Goal: Communication & Community: Ask a question

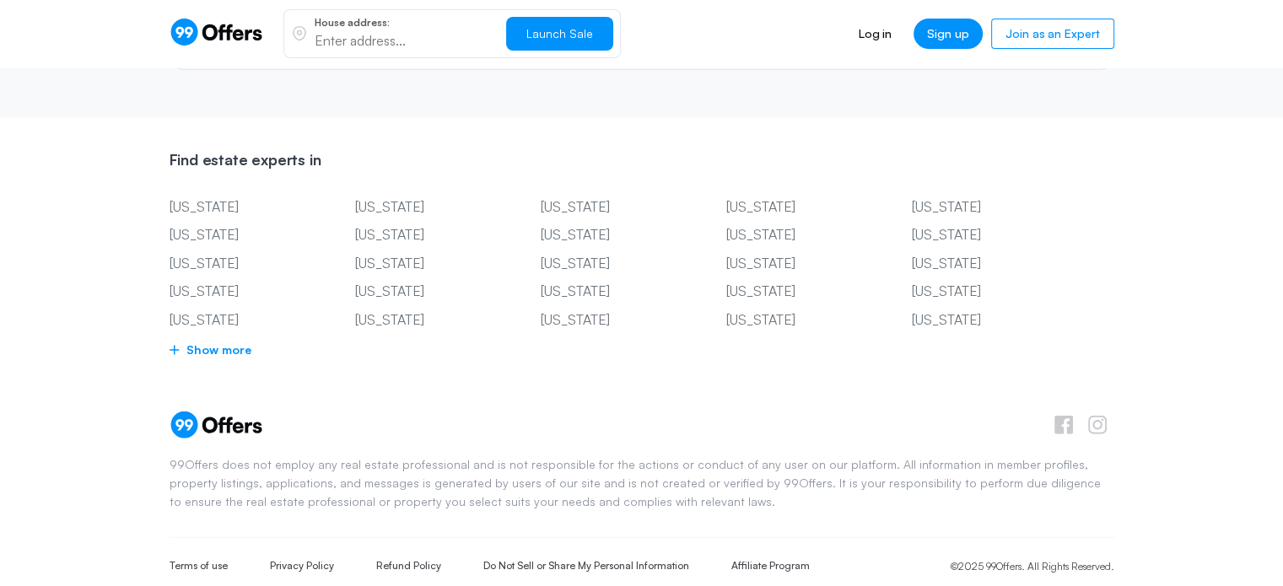
click at [213, 310] on link "[US_STATE]" at bounding box center [237, 321] width 135 height 22
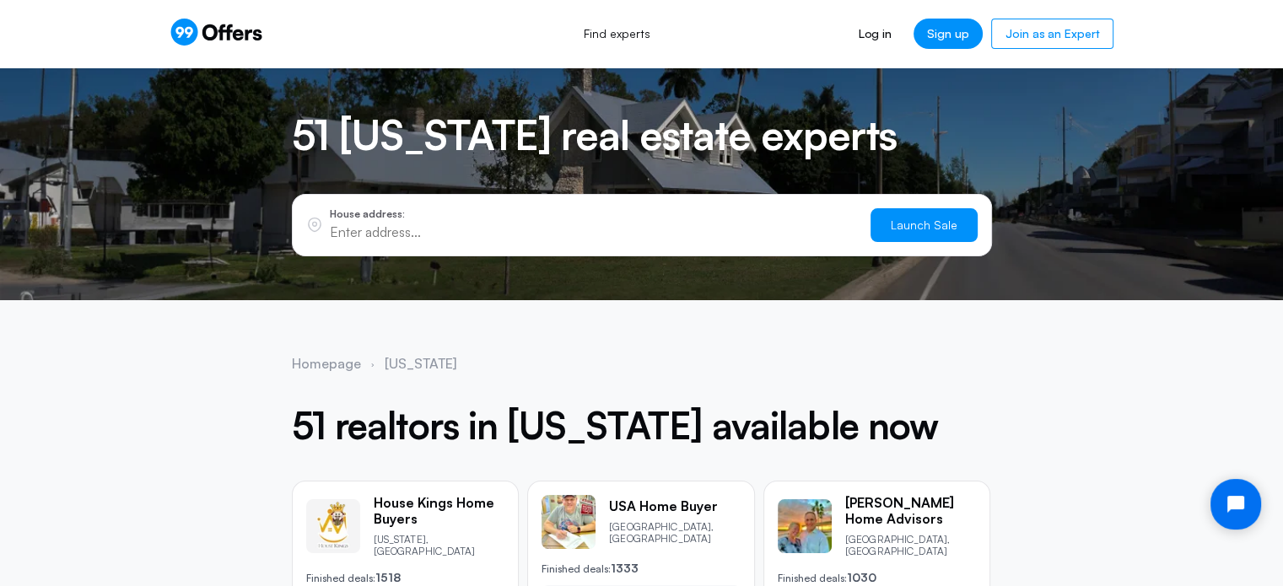
click at [246, 36] on icon at bounding box center [249, 35] width 8 height 11
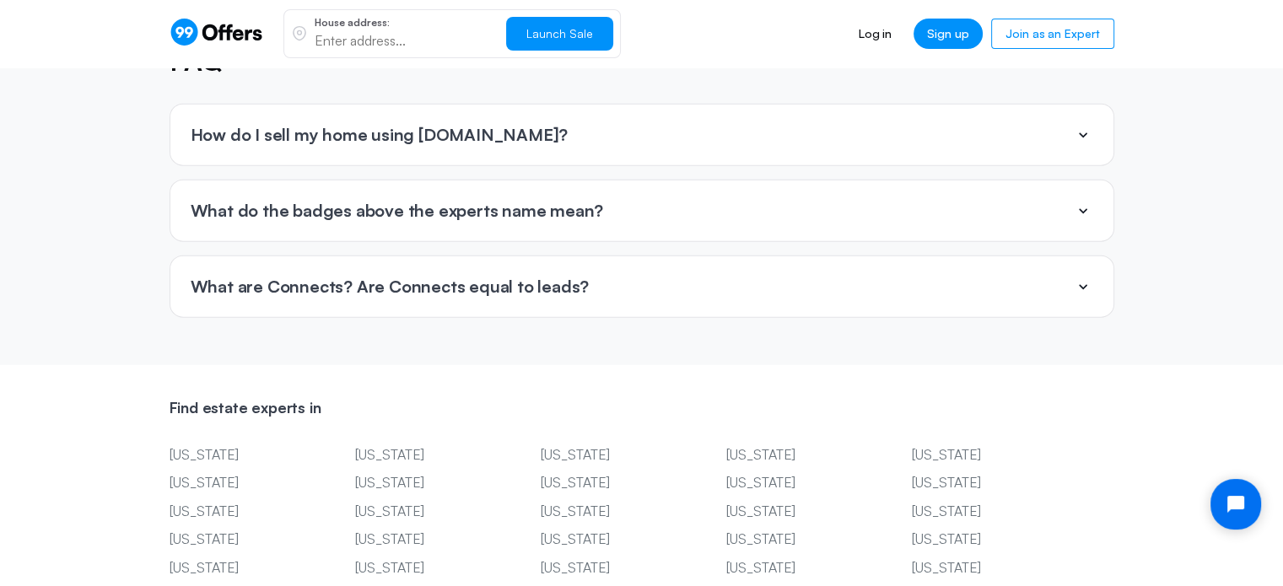
scroll to position [3881, 0]
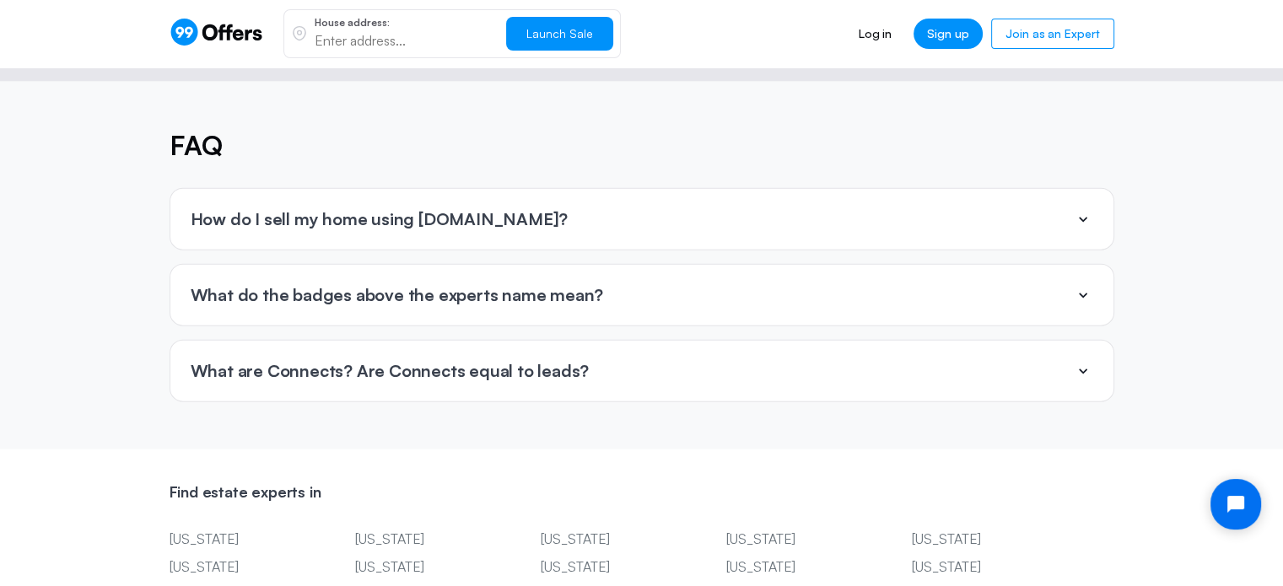
click at [471, 341] on div "What are Connects? Are Connects equal to leads?" at bounding box center [641, 371] width 943 height 61
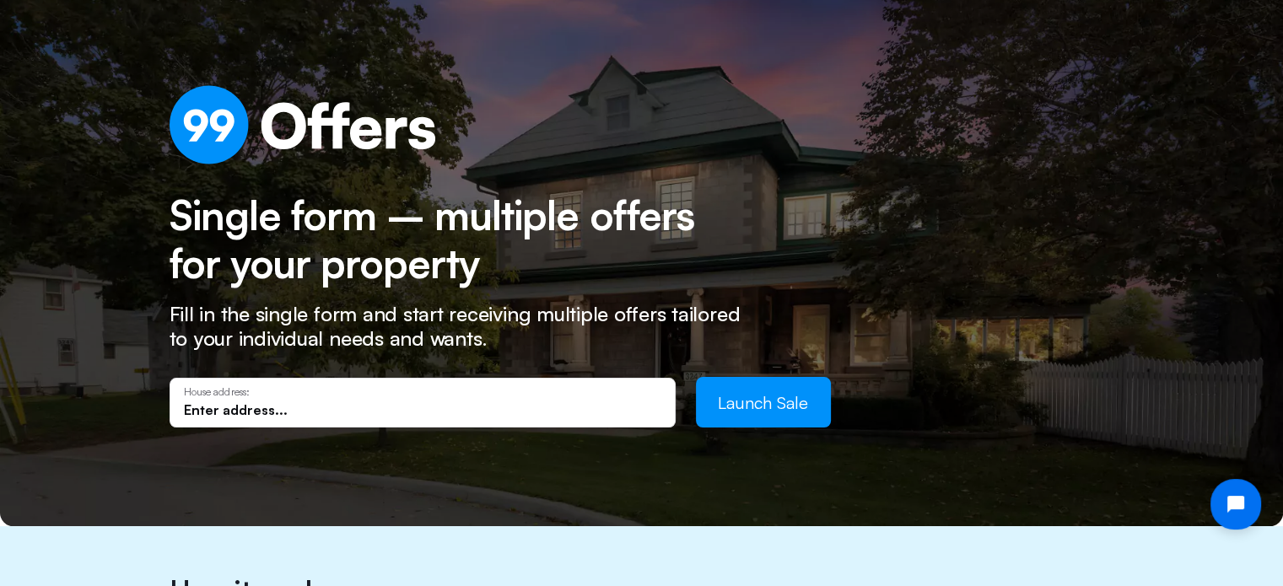
scroll to position [0, 0]
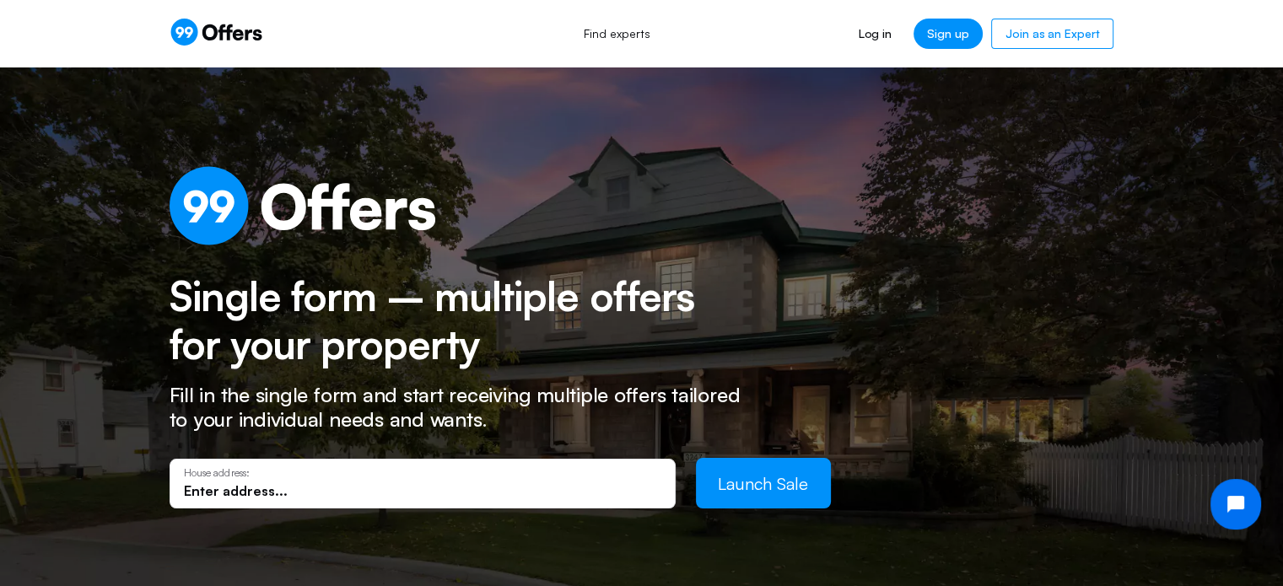
click at [223, 36] on icon at bounding box center [217, 32] width 94 height 27
click at [624, 36] on link "Find experts" at bounding box center [617, 33] width 104 height 37
click at [1233, 503] on icon "Open chat widget" at bounding box center [1246, 505] width 26 height 26
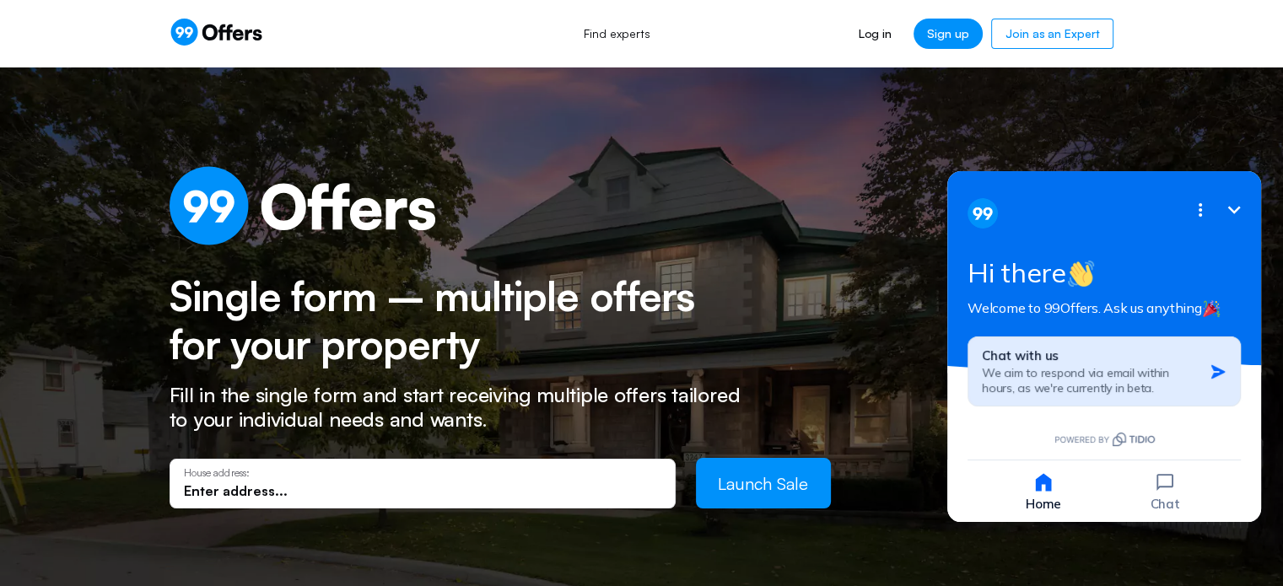
click at [1015, 370] on span "We aim to respond via email within hours, as we're currently in beta." at bounding box center [1075, 380] width 187 height 30
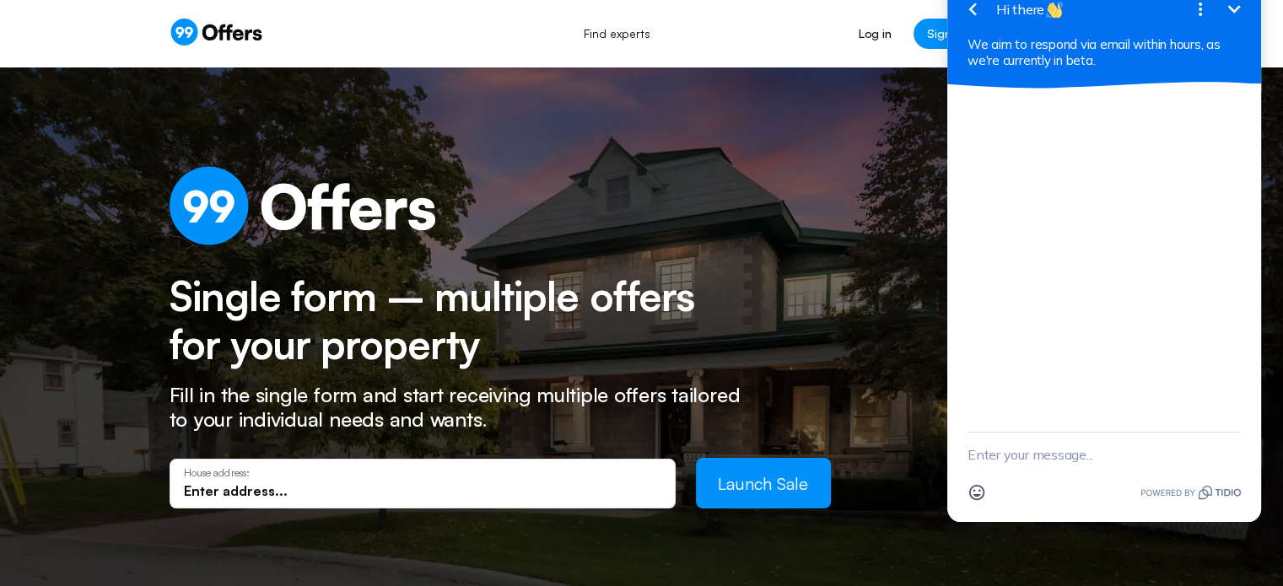
click at [1010, 462] on textarea "New message" at bounding box center [1104, 455] width 273 height 44
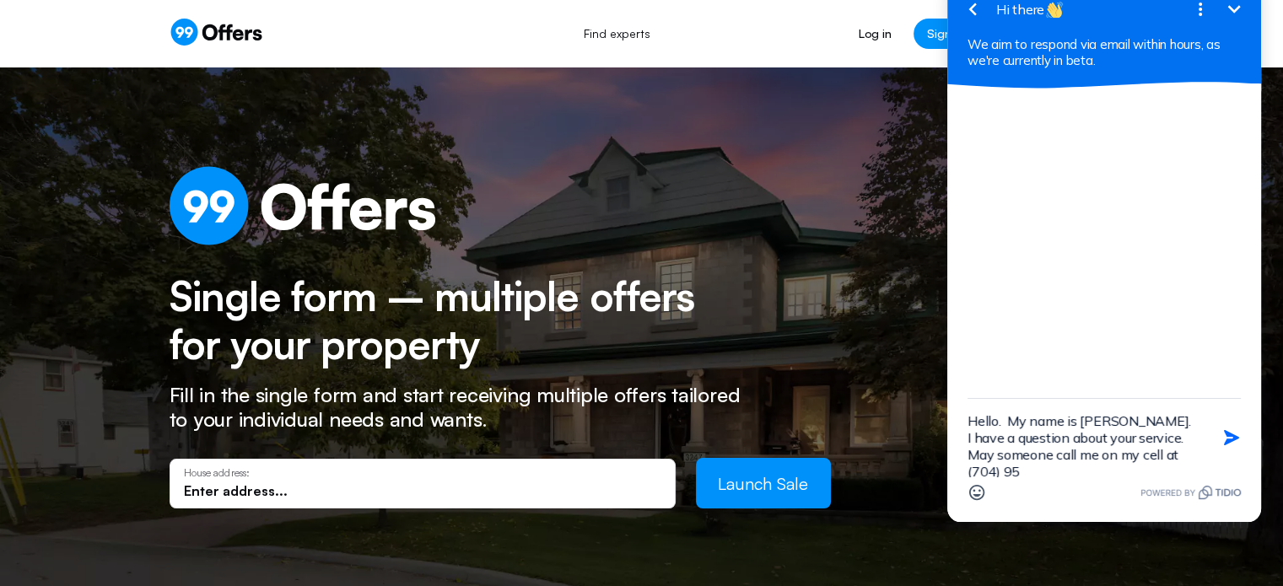
scroll to position [3, 0]
type textarea "Hello. My name is [PERSON_NAME]. I have a question about your service. May some…"
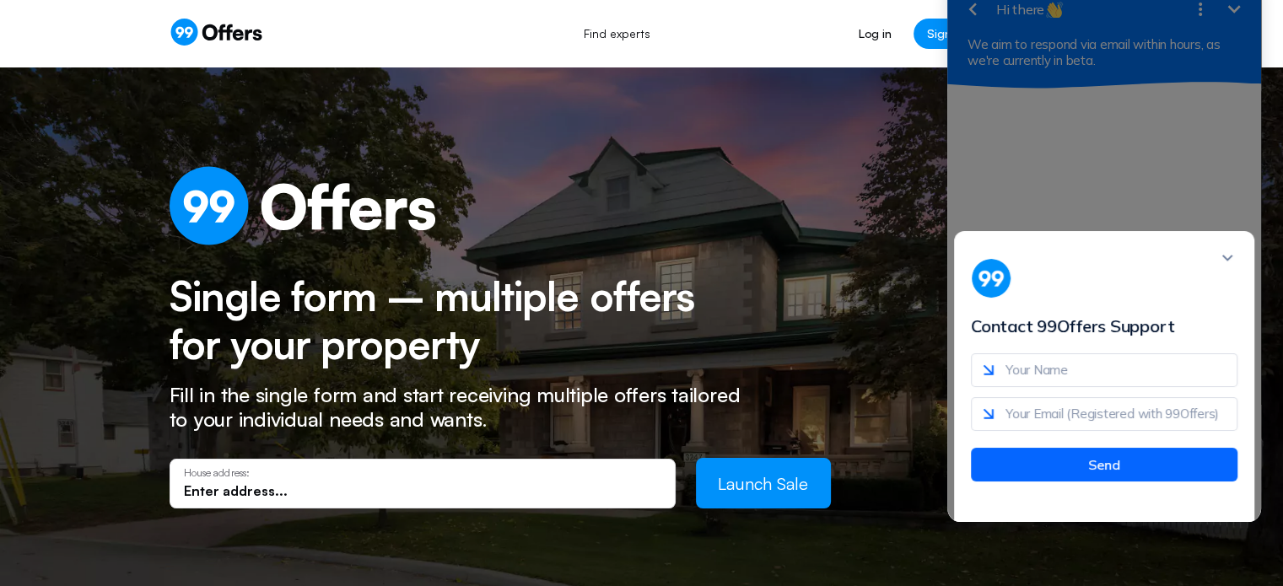
click at [1047, 383] on input "text" at bounding box center [1104, 371] width 267 height 34
type input "[PERSON_NAME]"
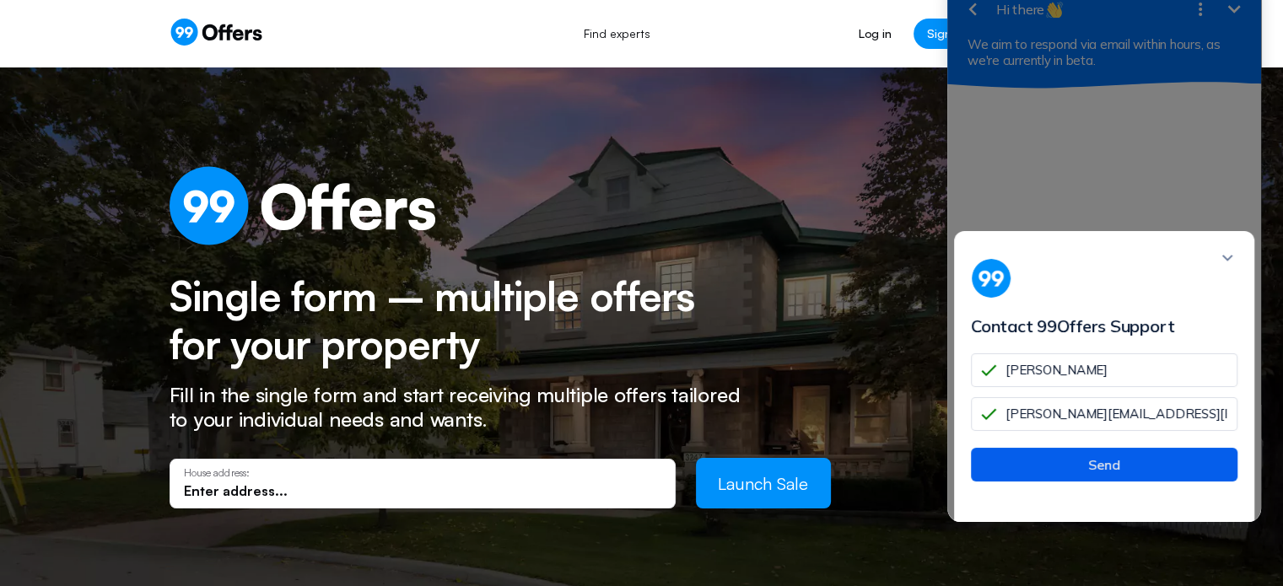
type input "[PERSON_NAME][EMAIL_ADDRESS][PERSON_NAME][DOMAIN_NAME]"
click at [1084, 472] on button "Send" at bounding box center [1104, 465] width 267 height 34
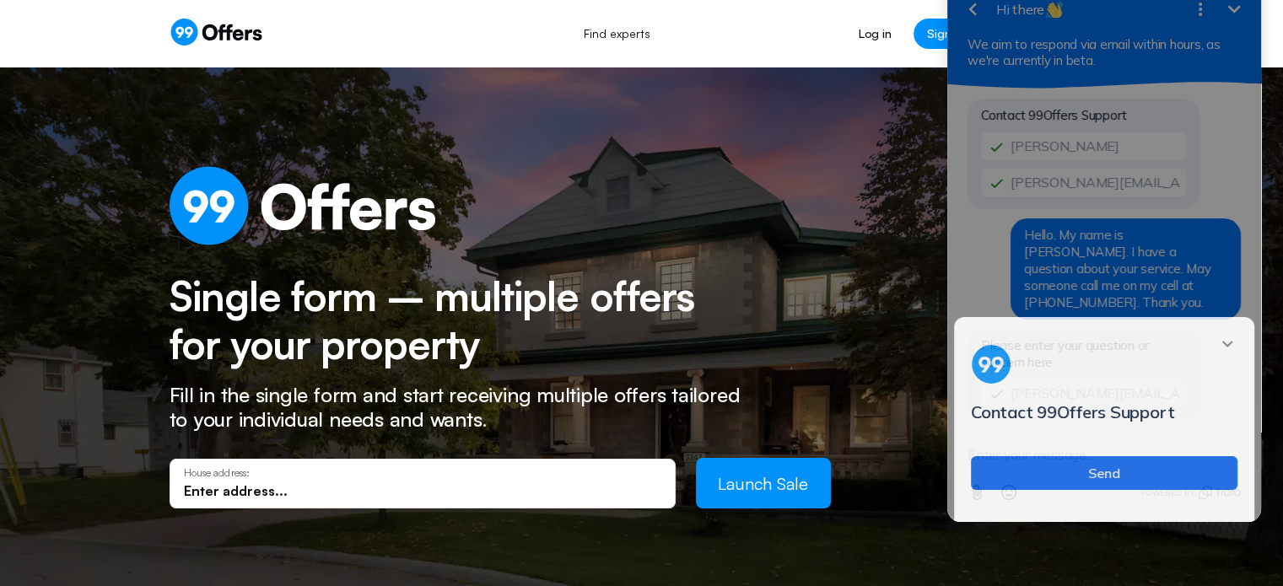
scroll to position [0, 0]
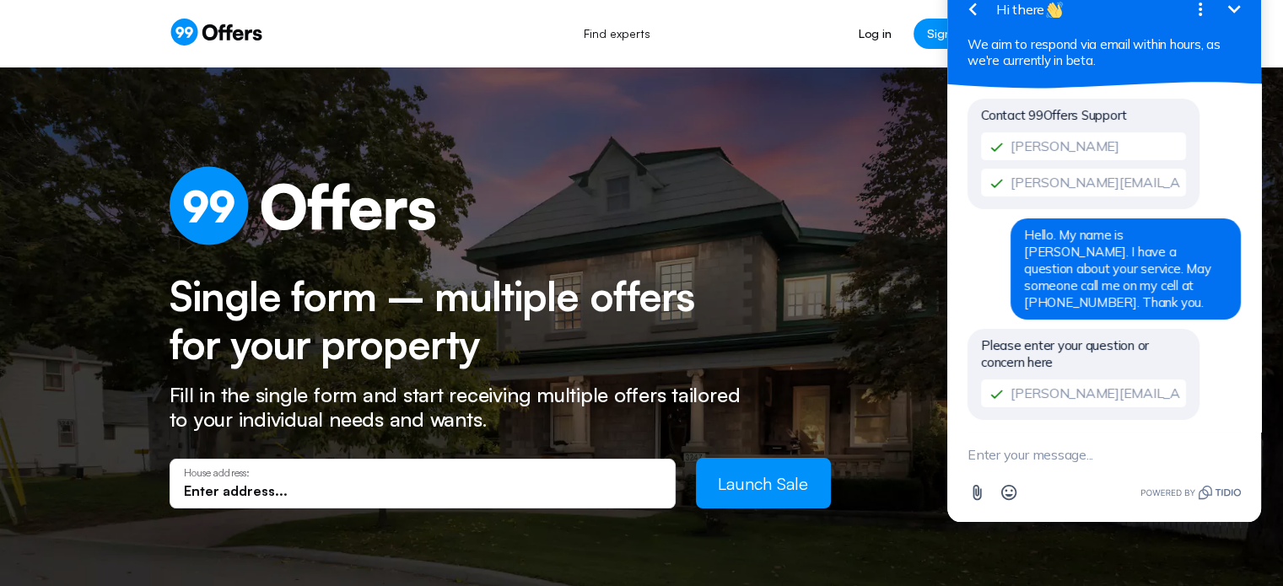
click at [1077, 346] on div "Please enter your question or concern here [PERSON_NAME][EMAIL_ADDRESS][PERSON_…" at bounding box center [1084, 374] width 232 height 91
click at [1057, 337] on span "Please enter your question or concern here" at bounding box center [1065, 353] width 168 height 33
click at [1015, 350] on span "Please enter your question or concern here" at bounding box center [1065, 353] width 168 height 33
click at [1039, 349] on span "Please enter your question or concern here" at bounding box center [1065, 353] width 168 height 33
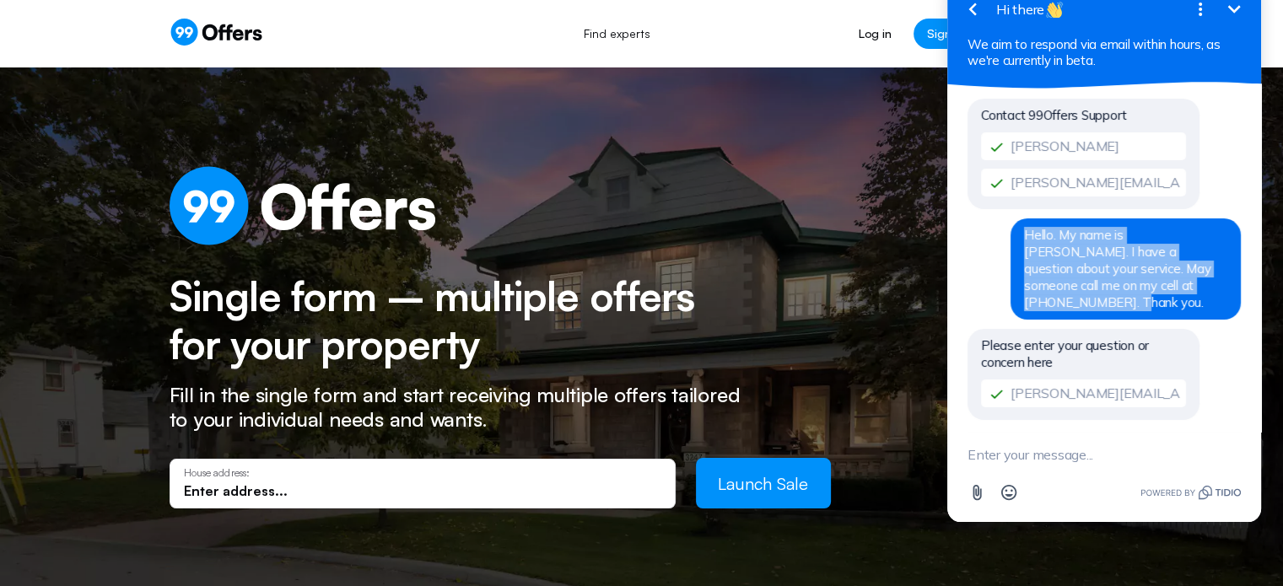
drag, startPoint x: 1027, startPoint y: 232, endPoint x: 1153, endPoint y: 289, distance: 138.2
click at [1153, 289] on div "Hello. My name is [PERSON_NAME]. I have a question about your service. May some…" at bounding box center [1126, 269] width 230 height 101
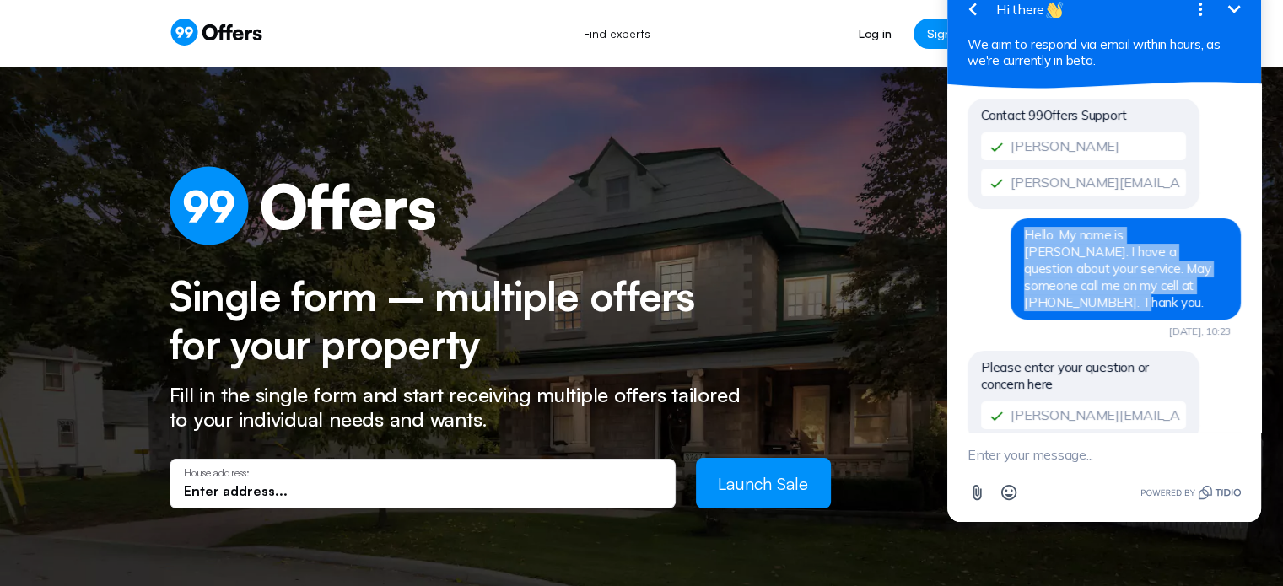
copy span "Hello. My name is [PERSON_NAME]. I have a question about your service. May some…"
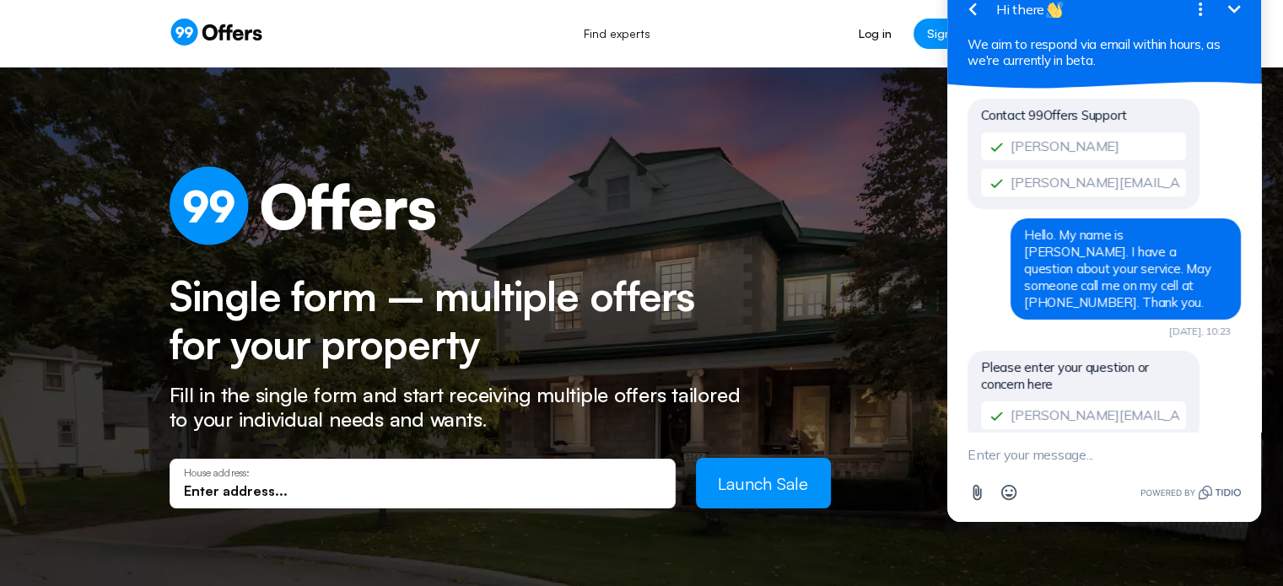
click at [997, 460] on textarea "New message" at bounding box center [1104, 455] width 273 height 44
paste textarea "Hello. My name is [PERSON_NAME]. I have a question about your service. May some…"
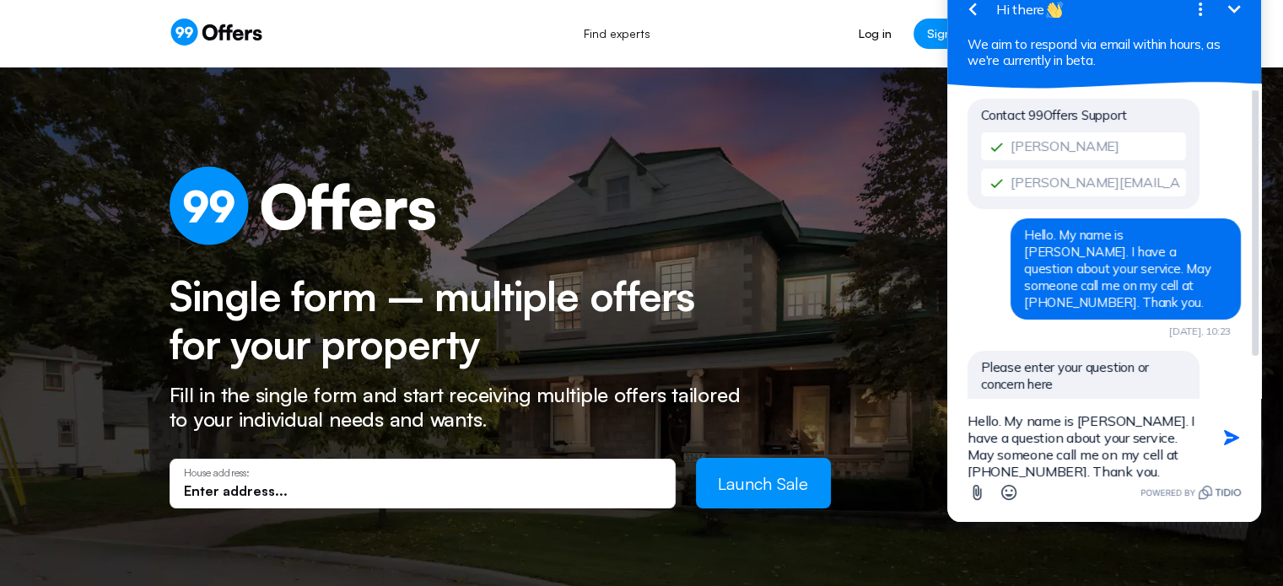
scroll to position [3, 0]
type textarea "Hello. My name is [PERSON_NAME]. I have a question about your service. May some…"
click at [1240, 437] on icon "button" at bounding box center [1232, 438] width 19 height 19
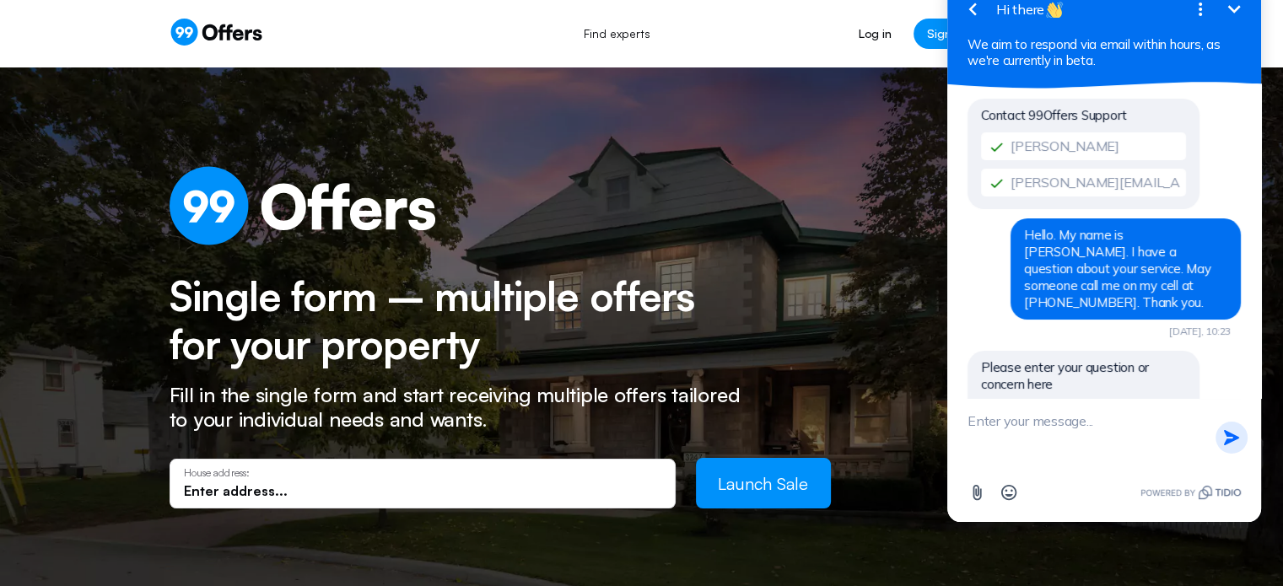
scroll to position [0, 0]
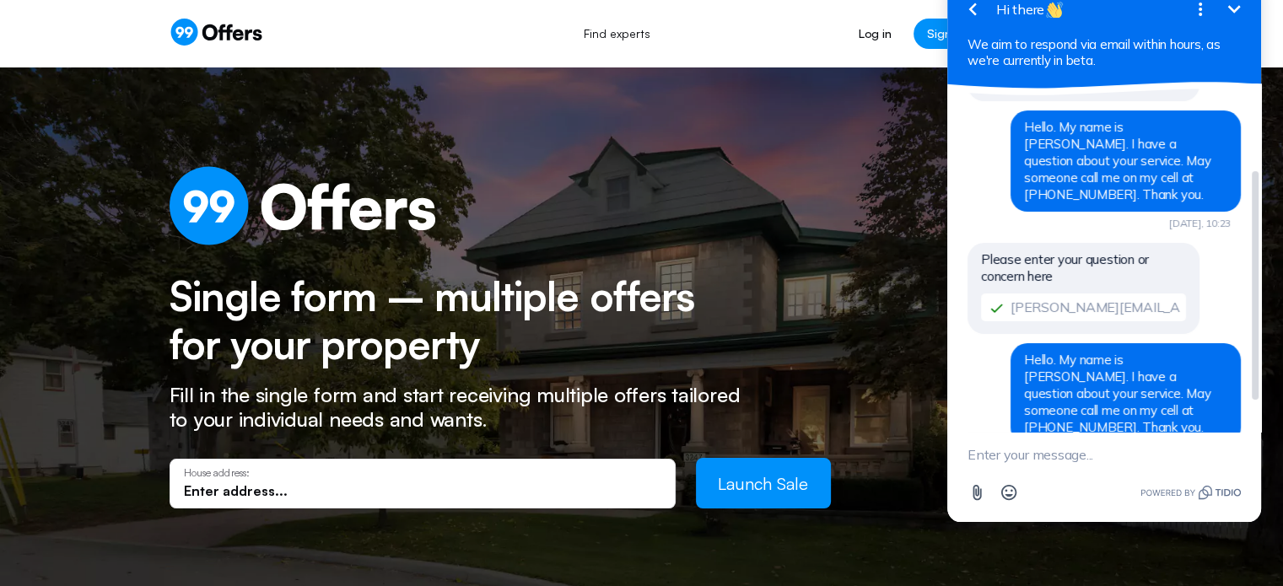
click at [982, 353] on div "Contact 99Offers Support [PERSON_NAME] [PERSON_NAME][EMAIL_ADDRESS][PERSON_NAME…" at bounding box center [1104, 228] width 273 height 478
click at [1003, 447] on textarea "New message" at bounding box center [1104, 455] width 273 height 44
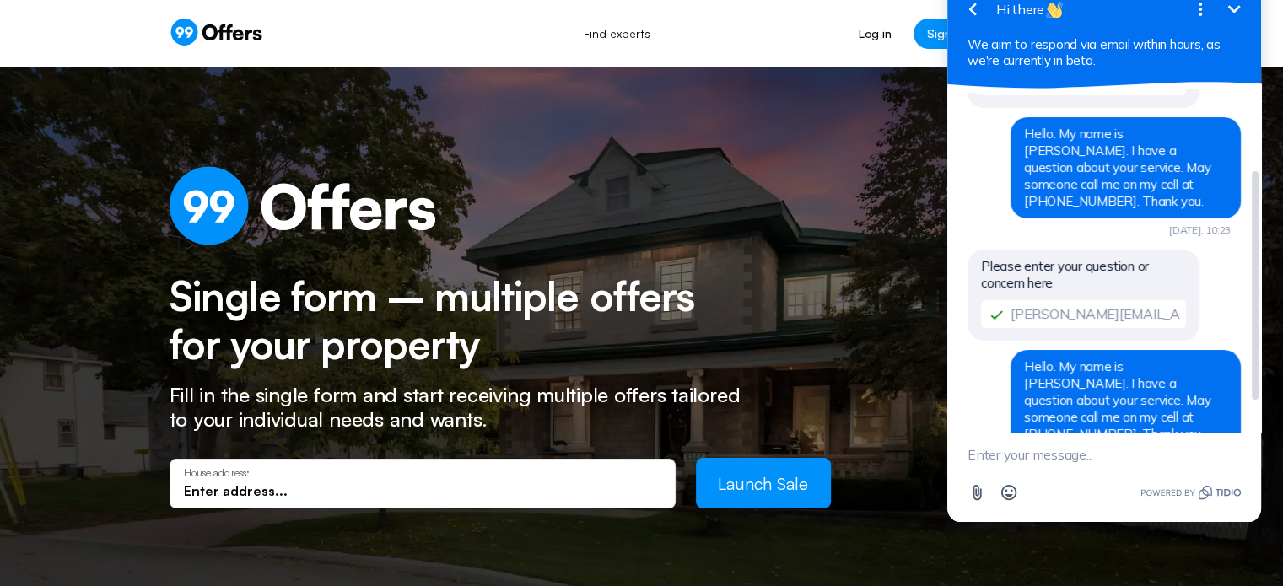
scroll to position [108, 0]
